Goal: Find specific page/section: Find specific page/section

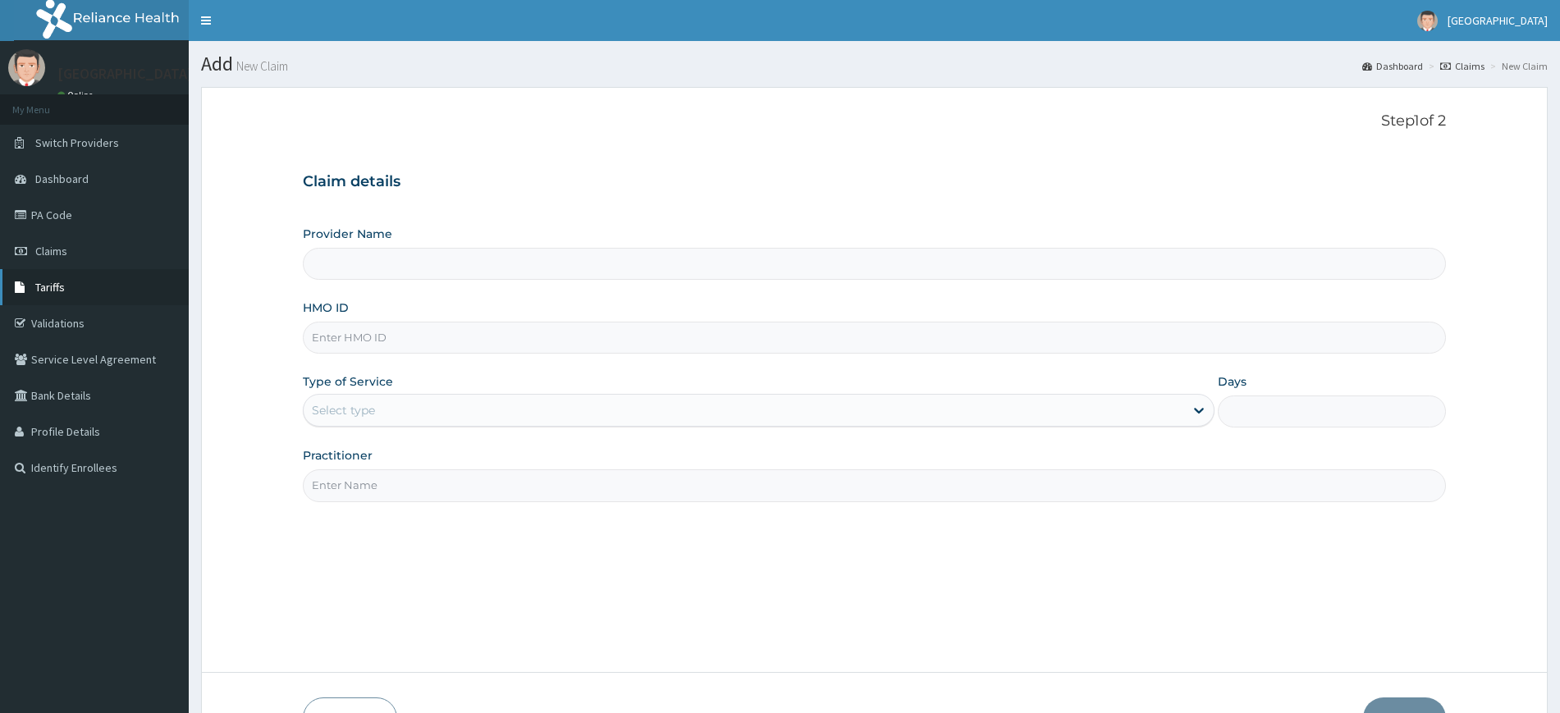
click at [54, 287] on span "Tariffs" at bounding box center [50, 287] width 30 height 15
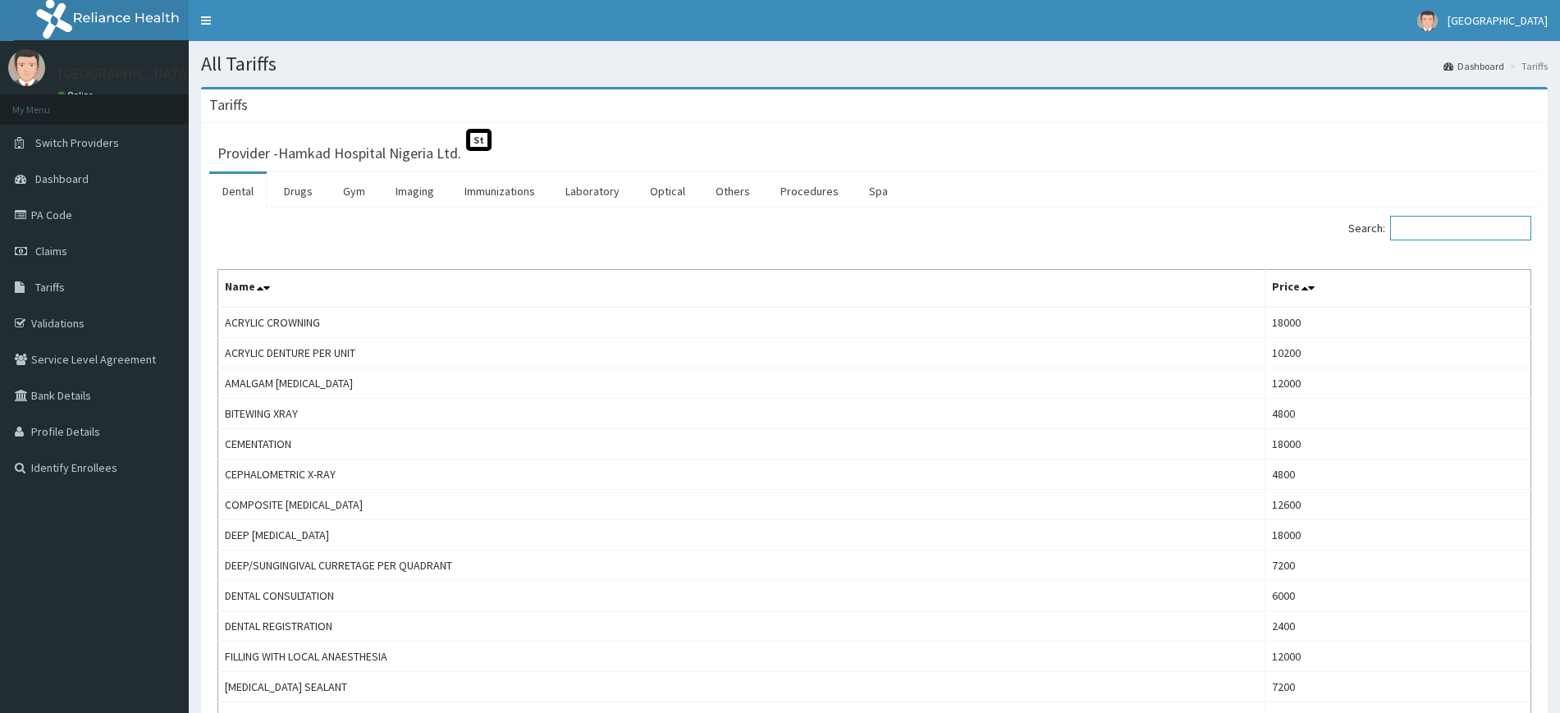
click at [1441, 229] on input "Search:" at bounding box center [1460, 228] width 141 height 25
paste input "ELECTROLYTE/UREA/CREATININE"
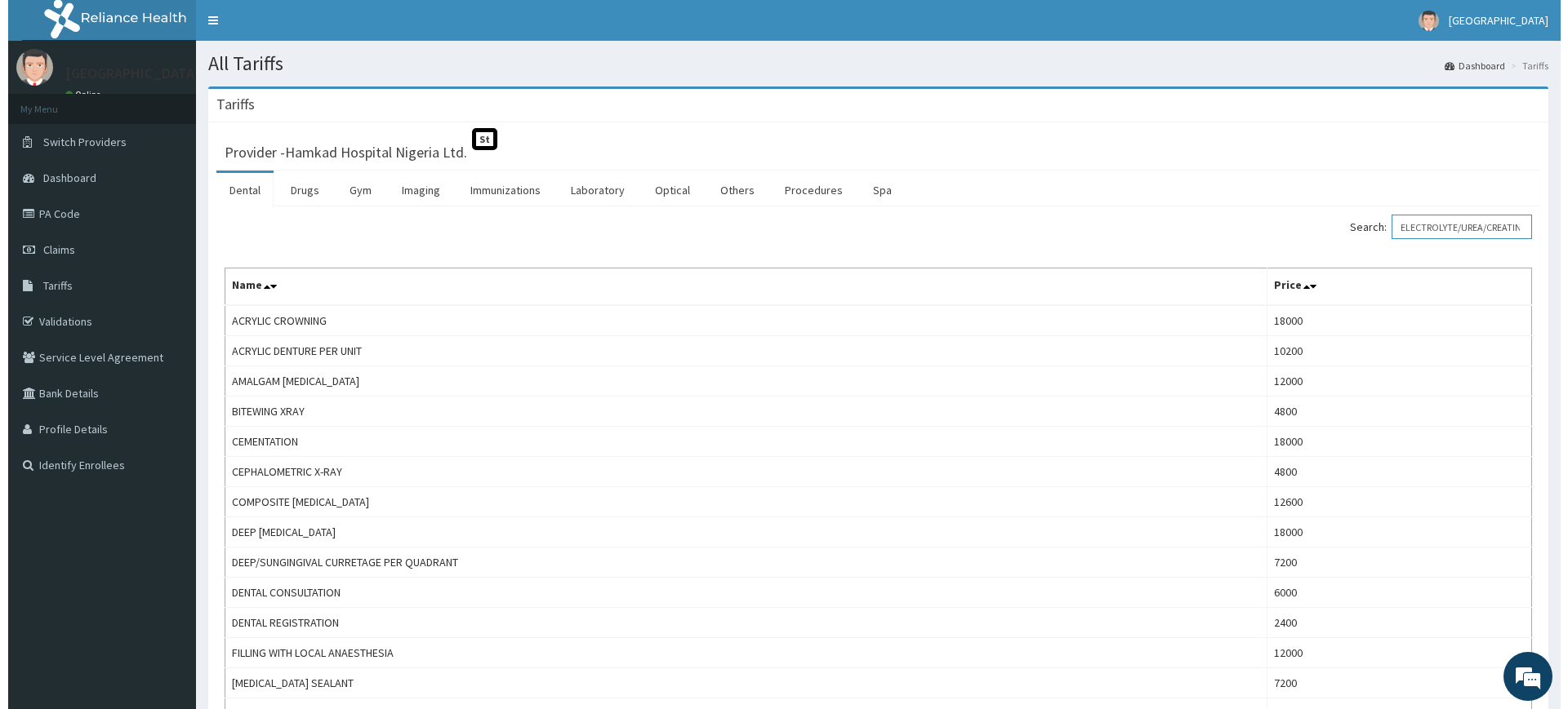
scroll to position [0, 30]
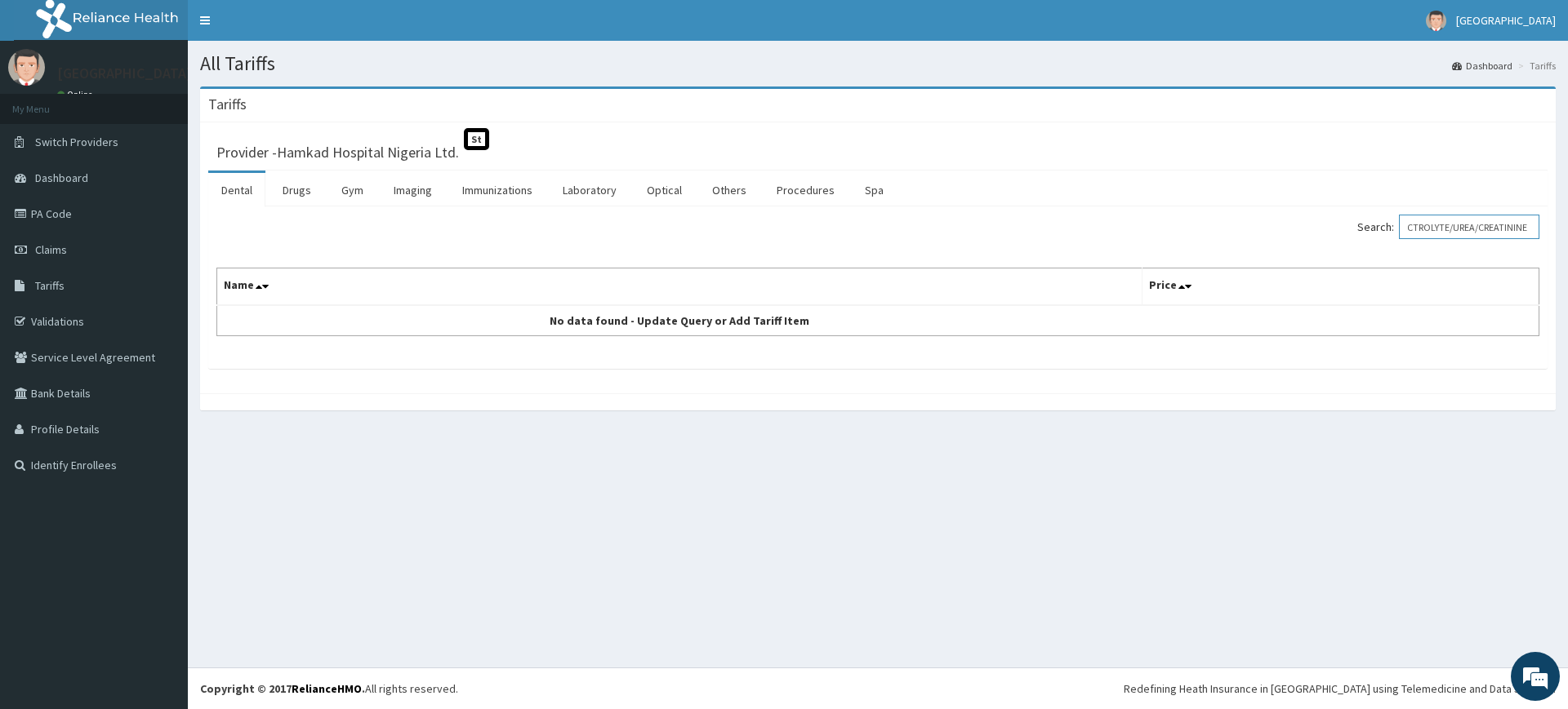
click at [1474, 221] on input "ELECTROLYTE/UREA/CREATININE" at bounding box center [1469, 227] width 140 height 25
type input "E"
type input "FULL"
click at [590, 194] on link "Laboratory" at bounding box center [589, 190] width 80 height 34
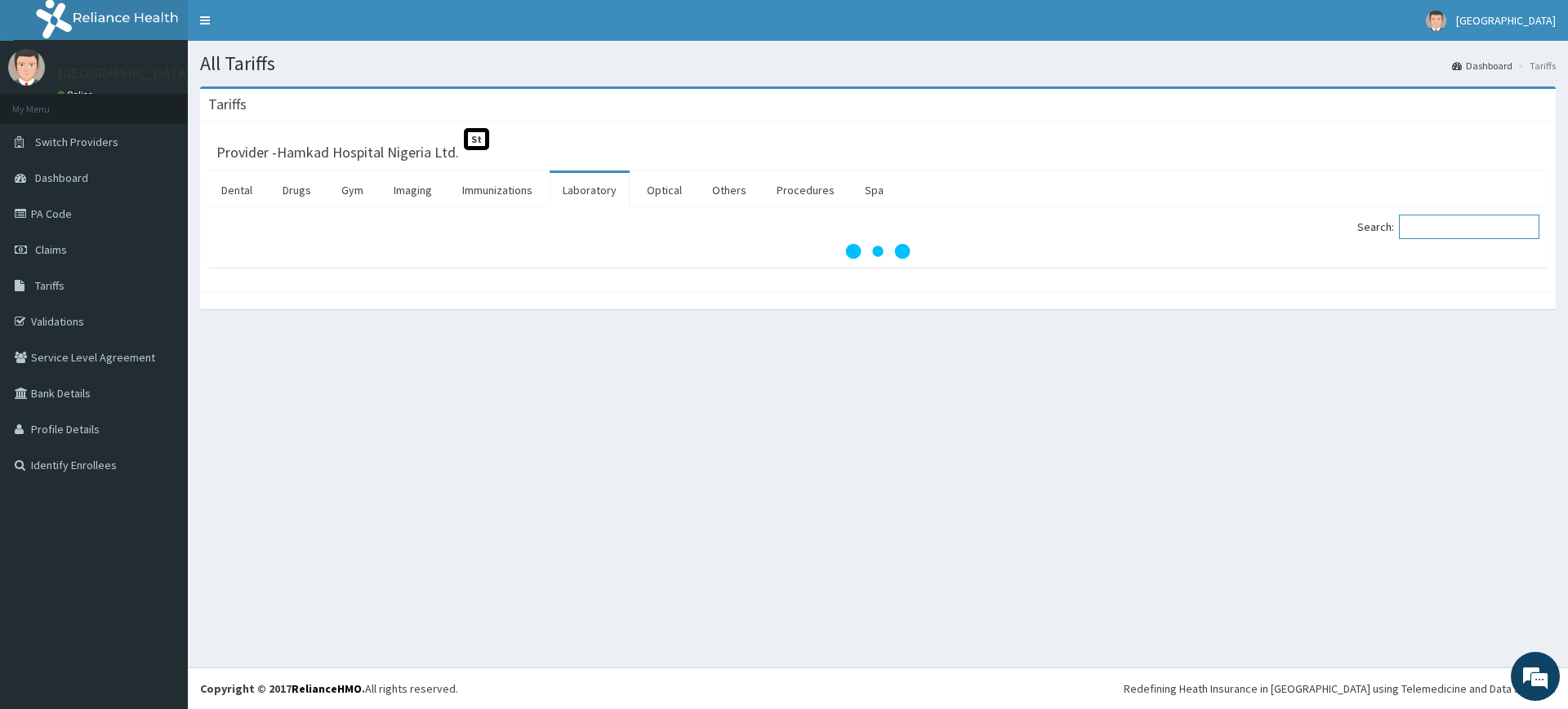
click at [1425, 230] on input "Search:" at bounding box center [1469, 227] width 140 height 25
paste input "ELECTROLYTE/UREA/CREATININE"
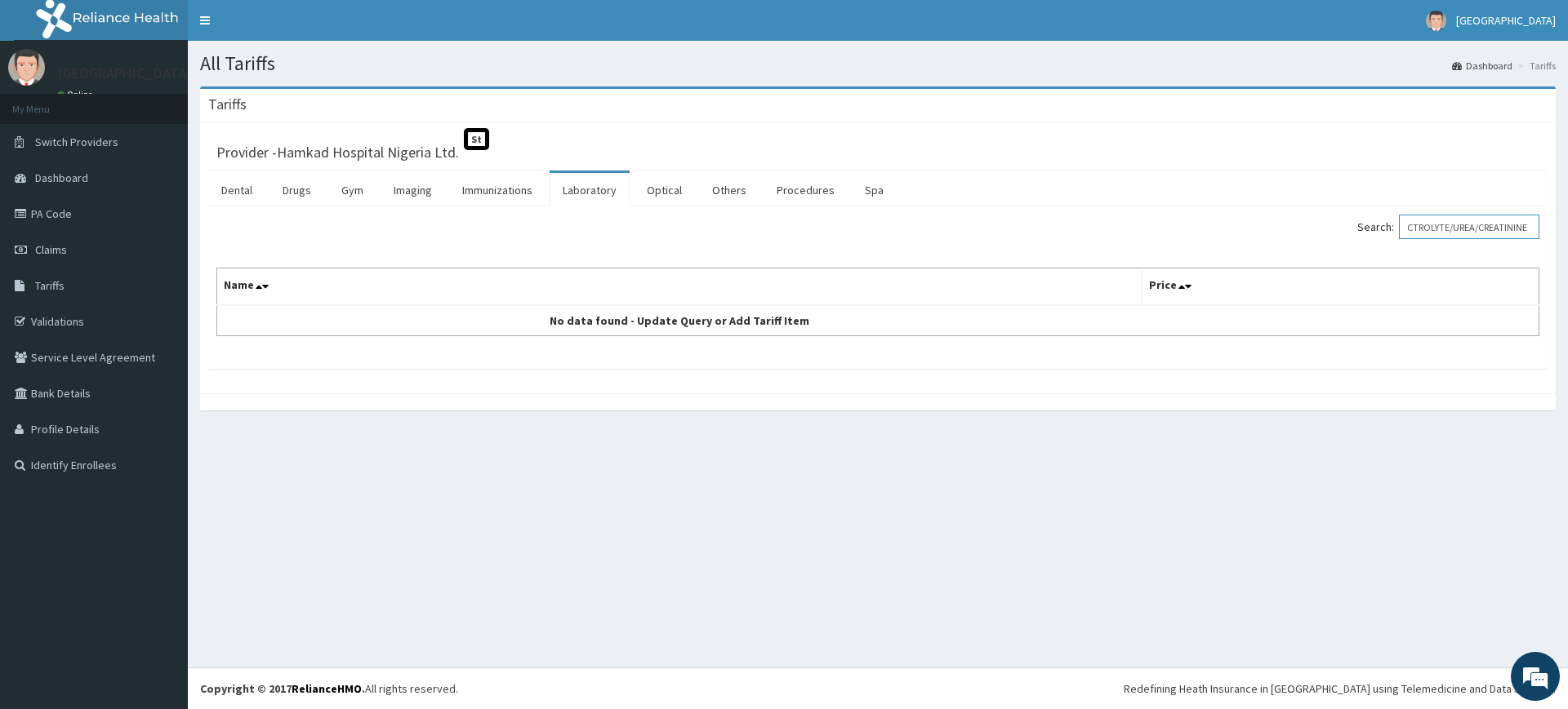
scroll to position [0, 30]
drag, startPoint x: 1419, startPoint y: 230, endPoint x: 1567, endPoint y: 229, distance: 148.0
click at [1567, 229] on div "Tariffs Provider - Hamkad Hospital Nigeria Ltd. St Dental Drugs Gym Imaging Imm…" at bounding box center [878, 257] width 1380 height 340
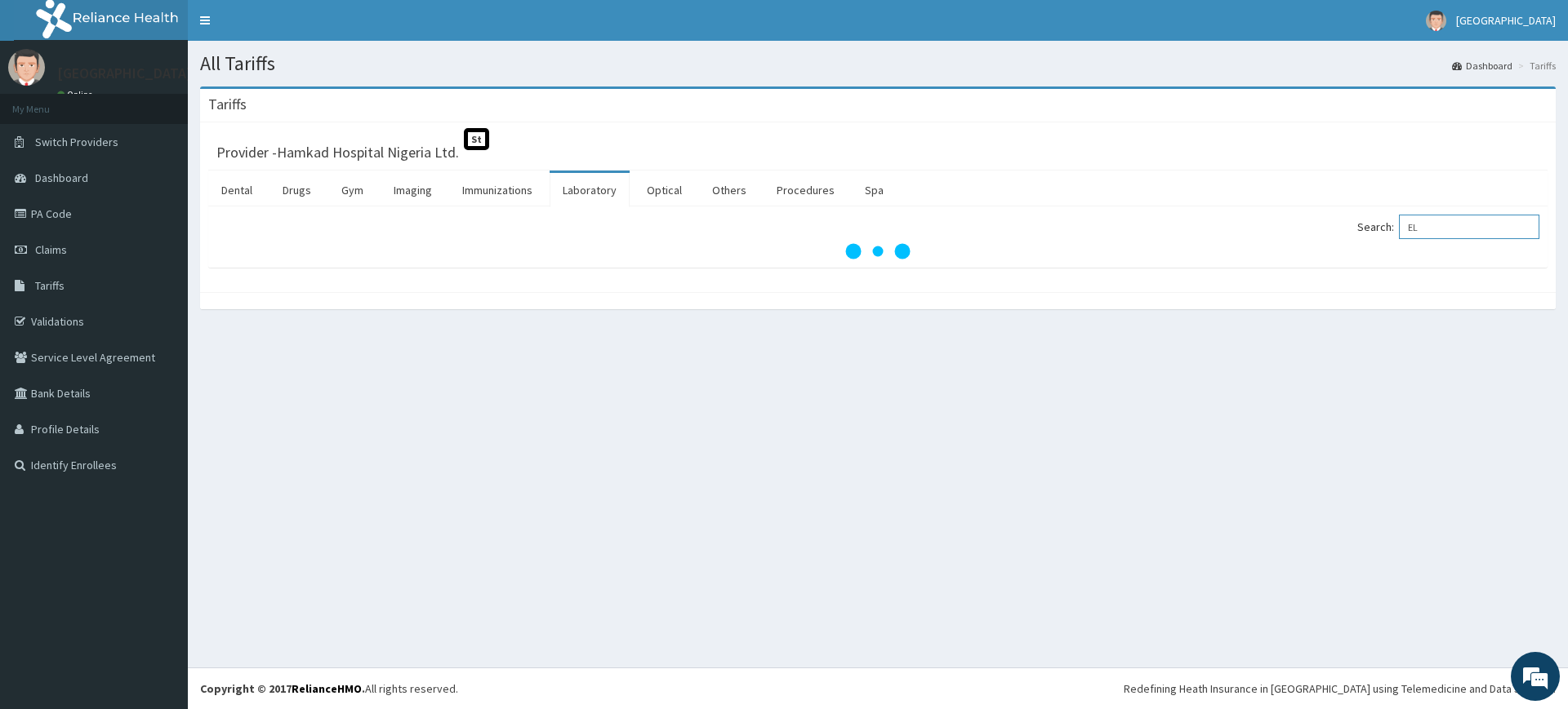
type input "E"
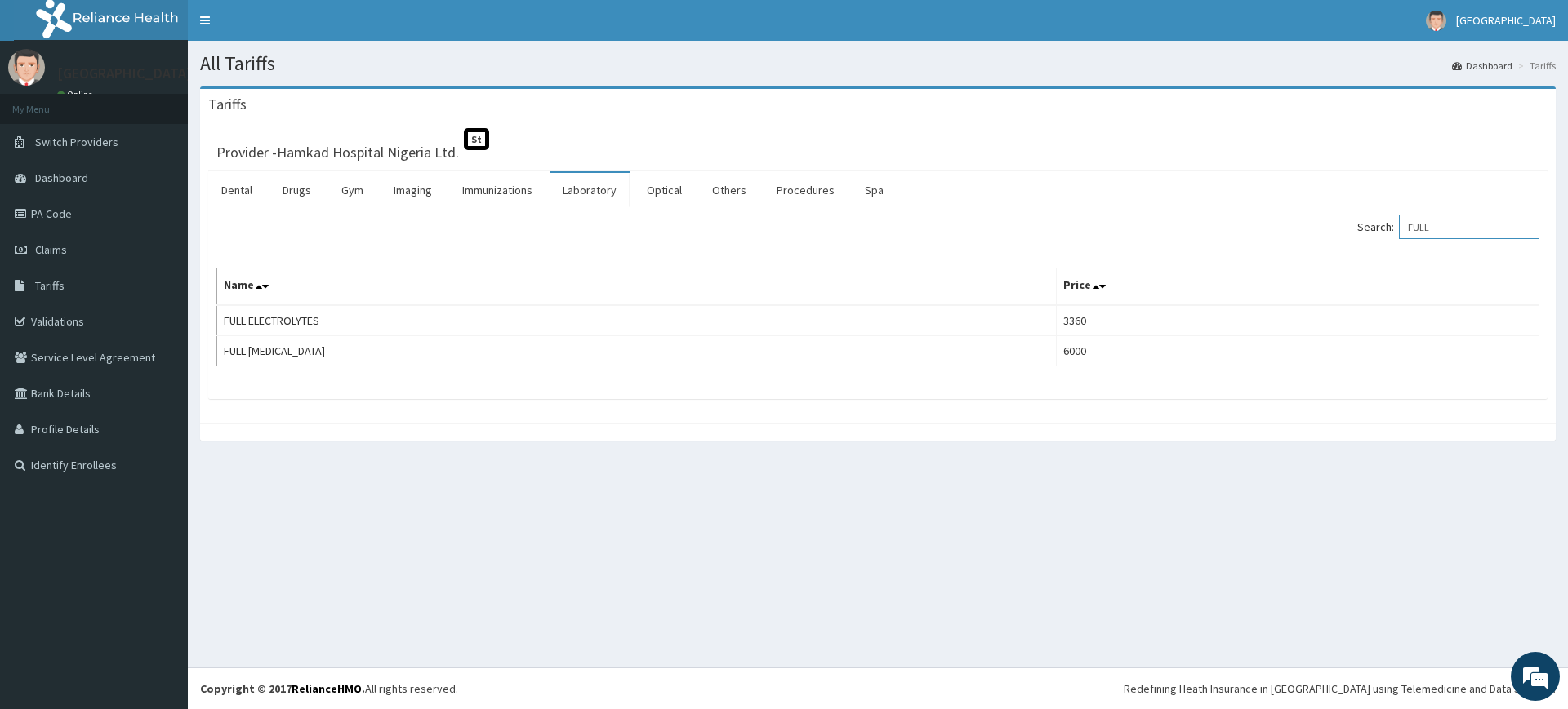
type input "FULL"
